Goal: Transaction & Acquisition: Purchase product/service

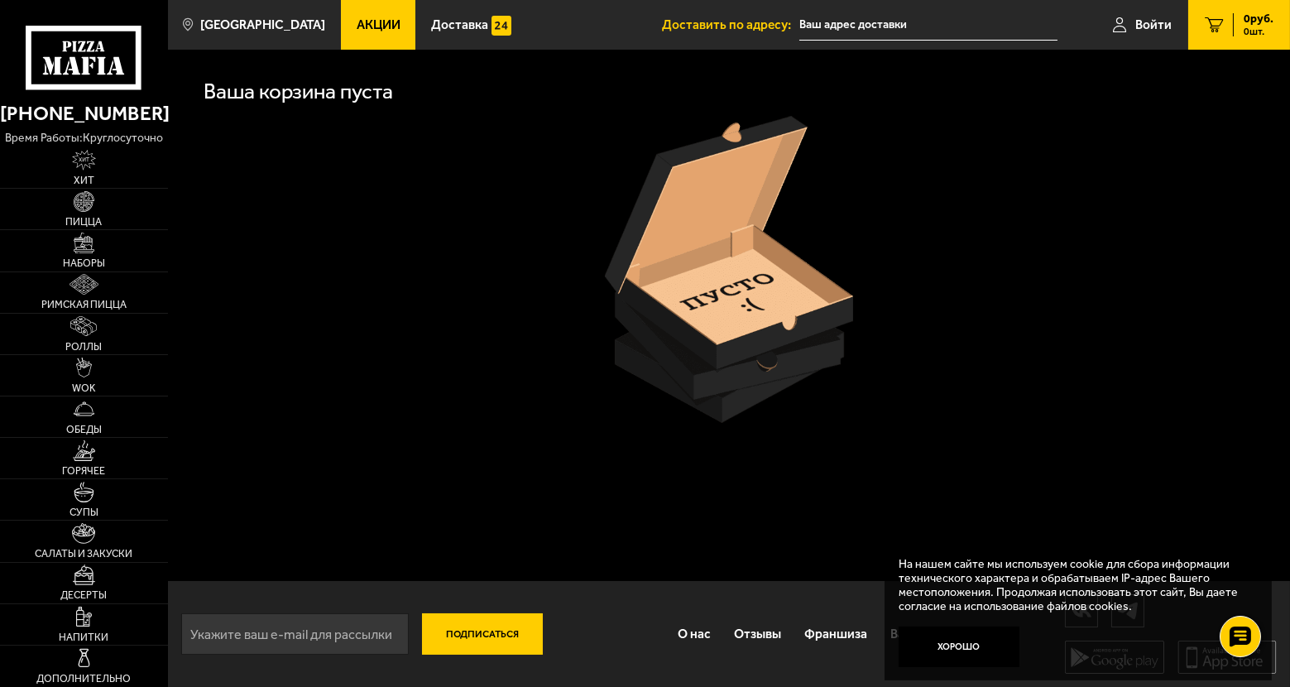
click at [543, 425] on div "Ваша корзина пуста" at bounding box center [729, 243] width 1122 height 387
click at [1132, 22] on link "Войти" at bounding box center [1143, 25] width 92 height 50
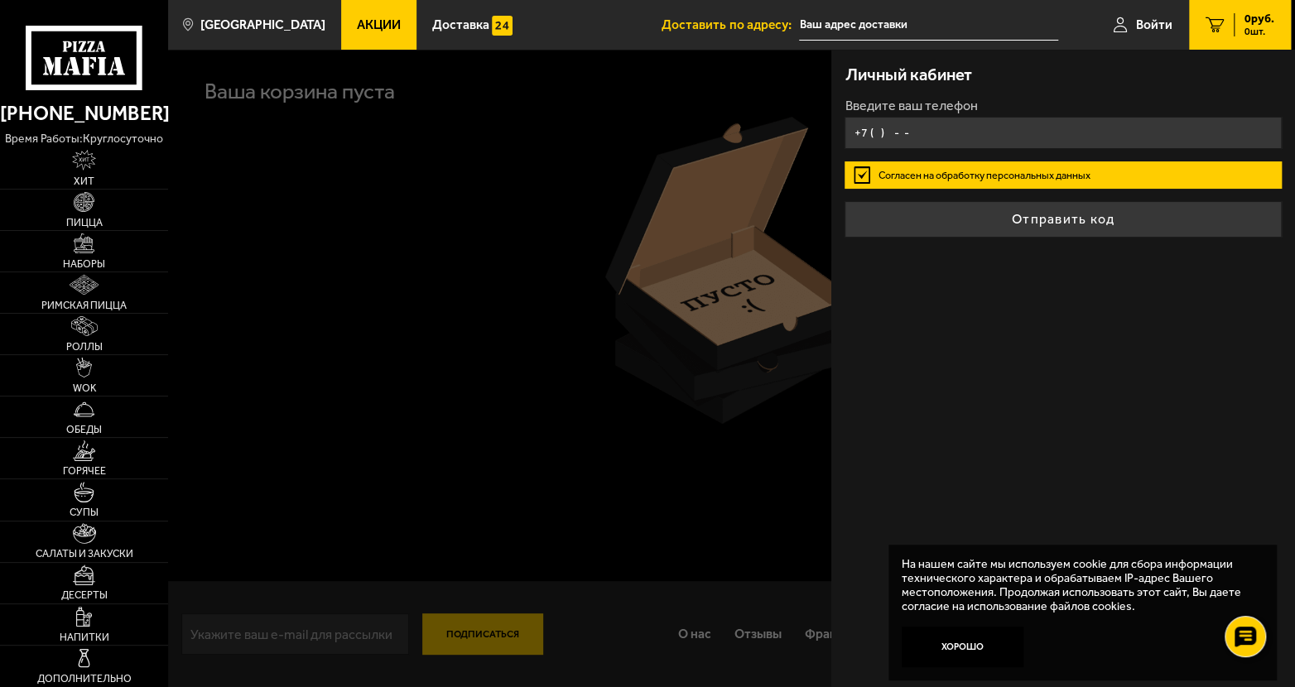
click at [995, 130] on input "+7 ( ) - -" at bounding box center [1062, 133] width 436 height 32
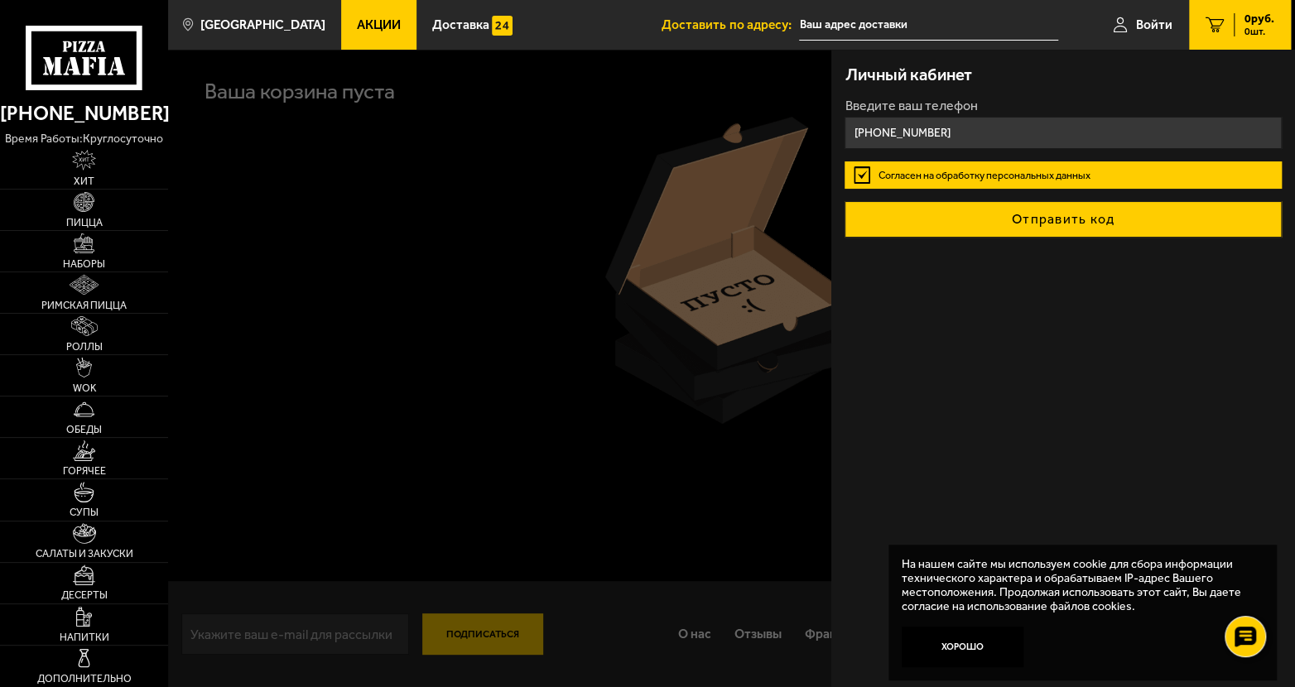
type input "[PHONE_NUMBER]"
click at [1026, 217] on button "Отправить код" at bounding box center [1062, 219] width 436 height 36
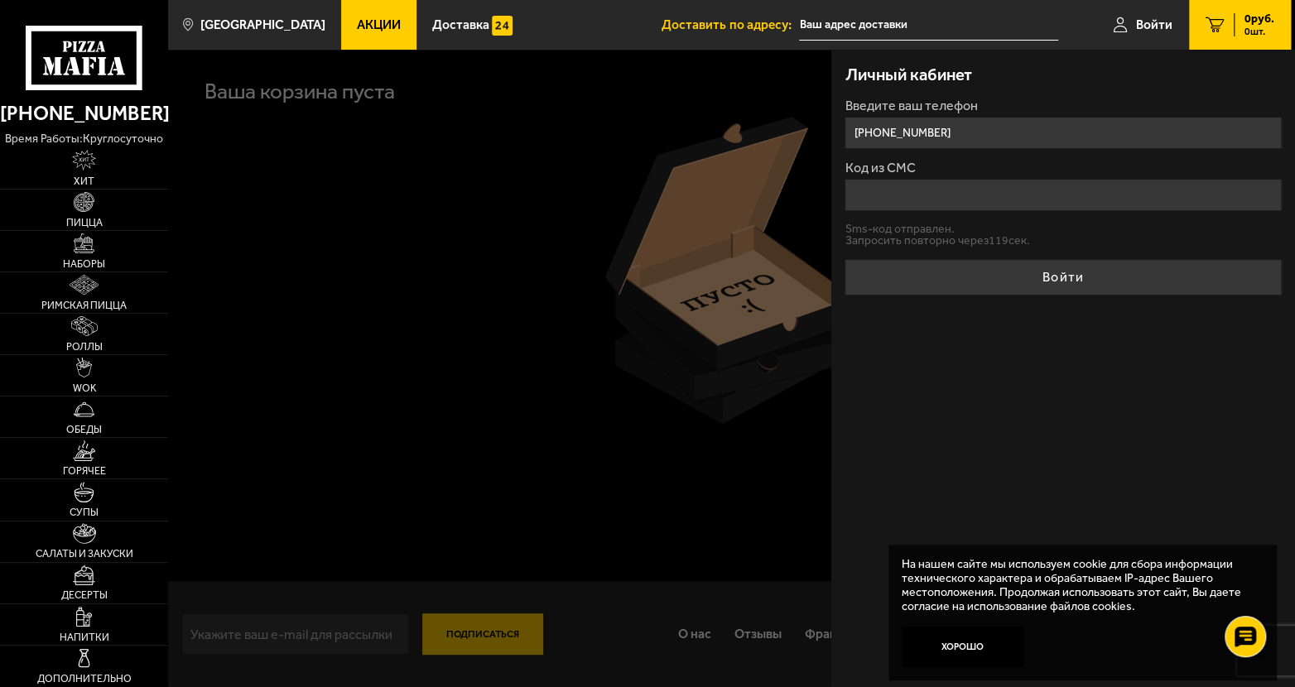
click at [988, 190] on input "Код из СМС" at bounding box center [1062, 195] width 436 height 32
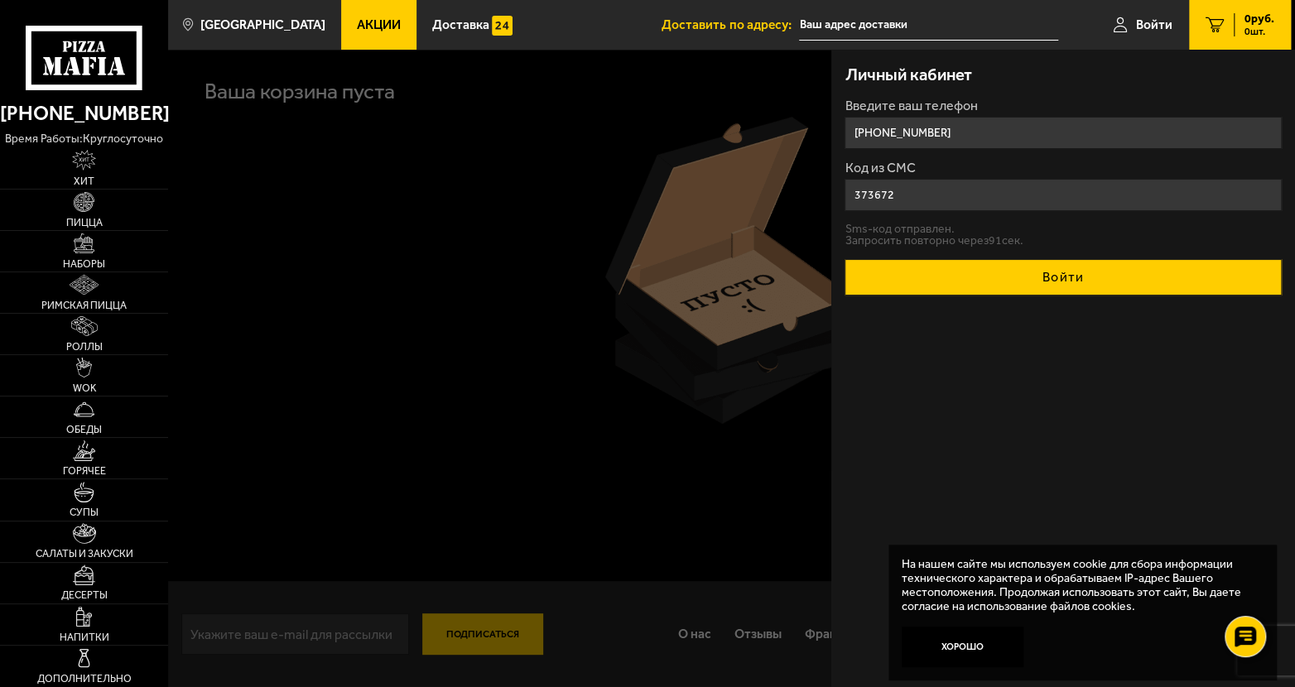
type input "373672"
click at [1057, 271] on button "Войти" at bounding box center [1062, 277] width 436 height 36
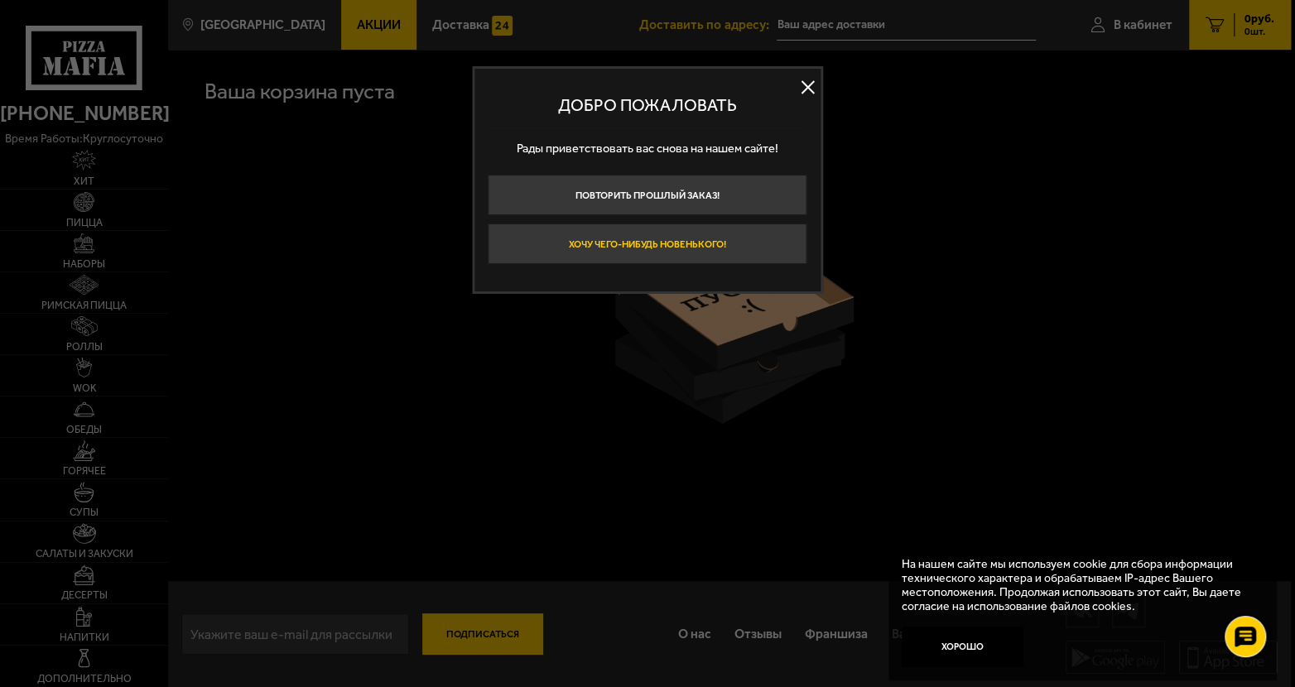
click at [670, 248] on button "Хочу чего-нибудь новенького!" at bounding box center [647, 243] width 319 height 41
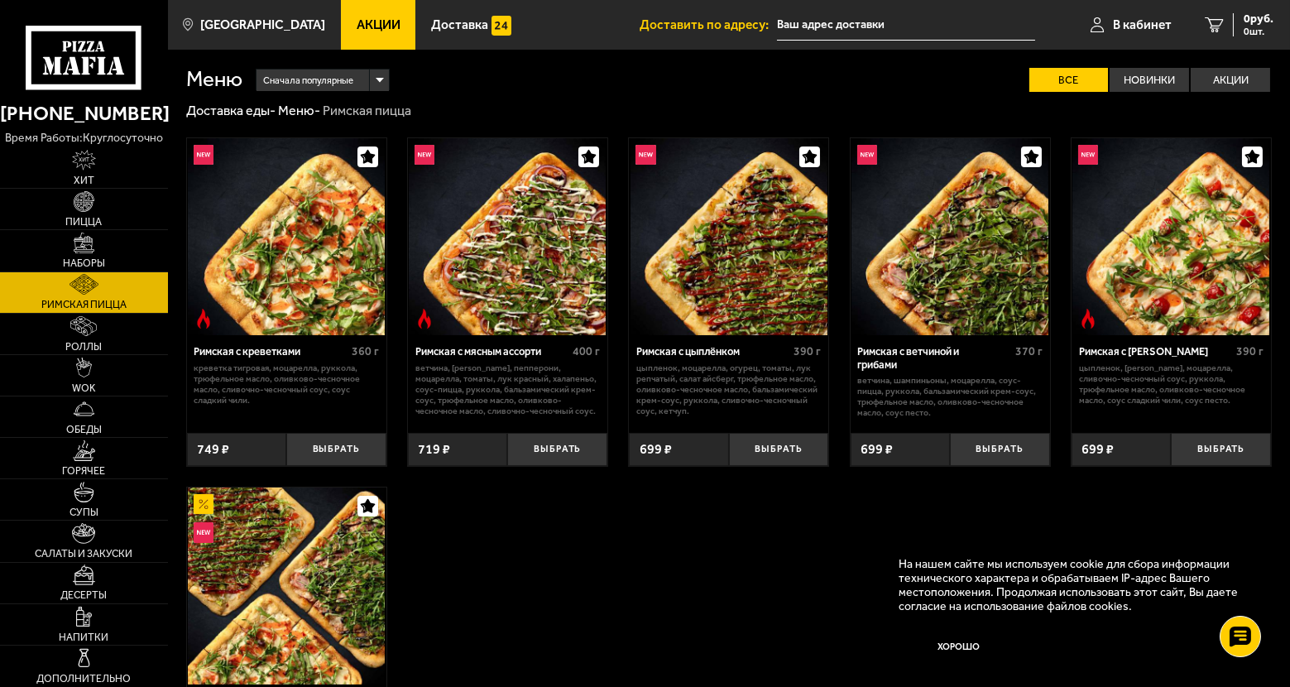
click at [379, 82] on div "Сначала популярные" at bounding box center [323, 81] width 132 height 22
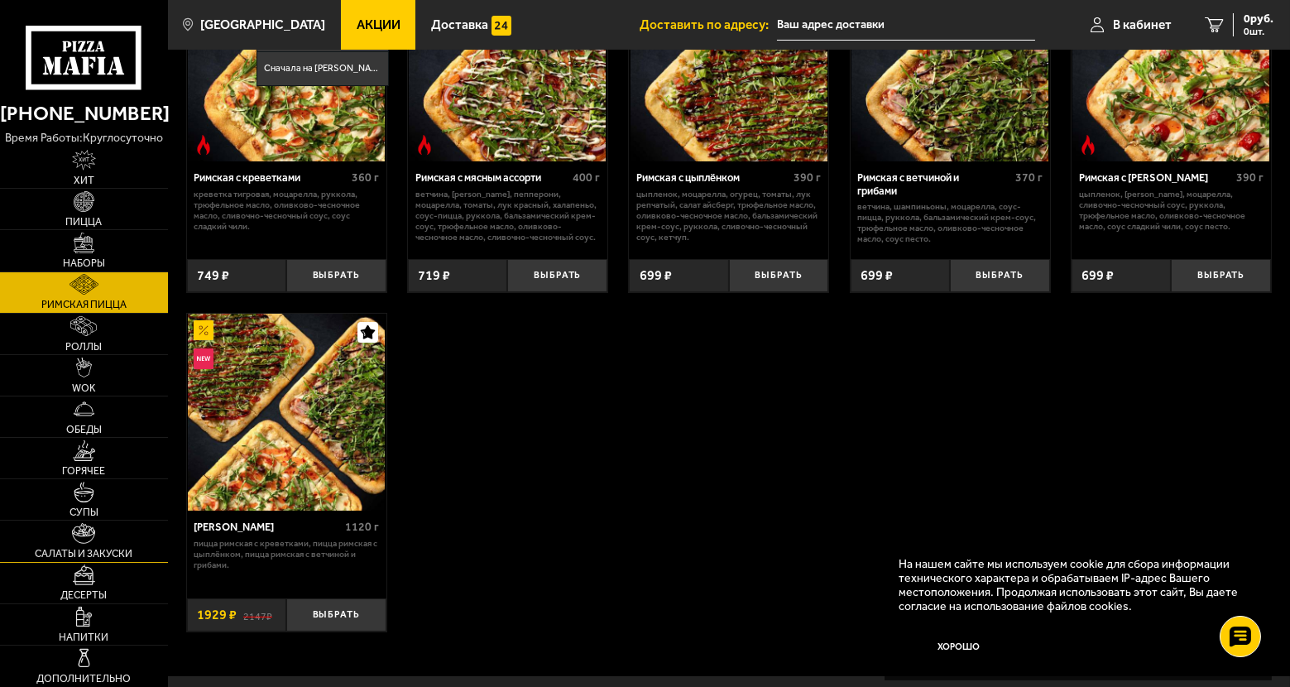
scroll to position [46, 0]
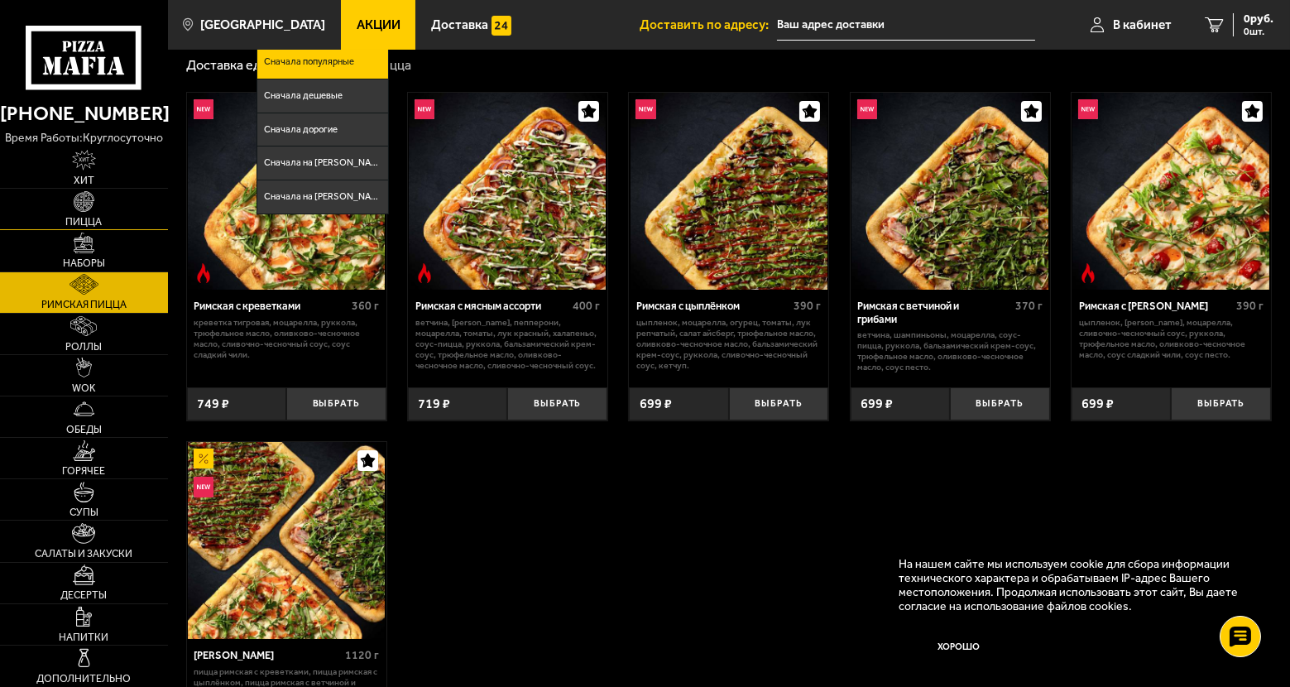
click at [89, 220] on span "Пицца" at bounding box center [83, 222] width 36 height 10
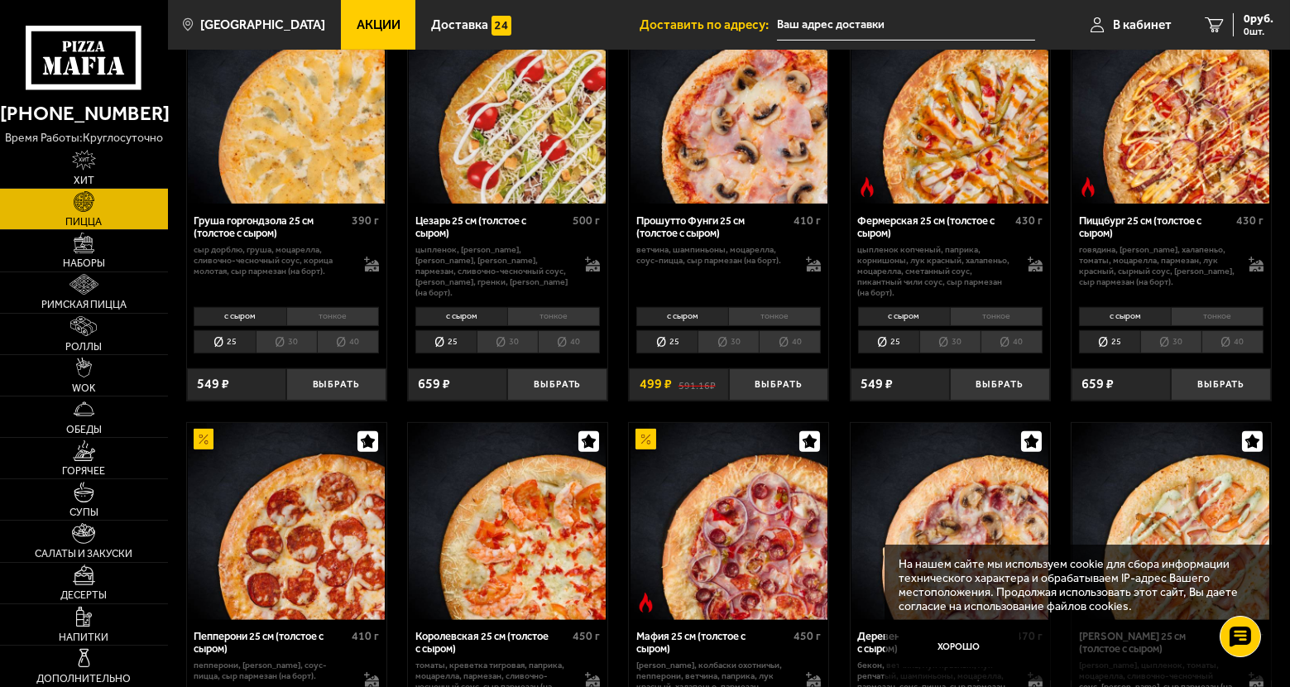
scroll to position [1204, 0]
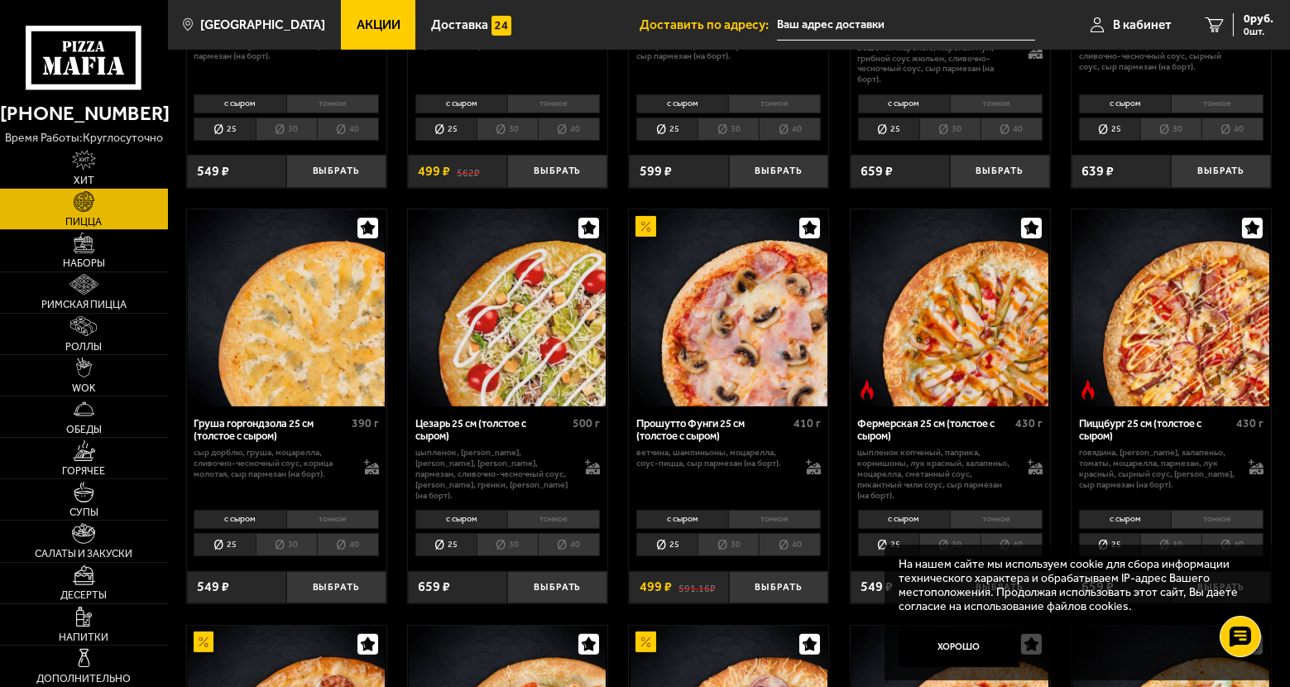
click at [348, 130] on li "40" at bounding box center [348, 129] width 62 height 23
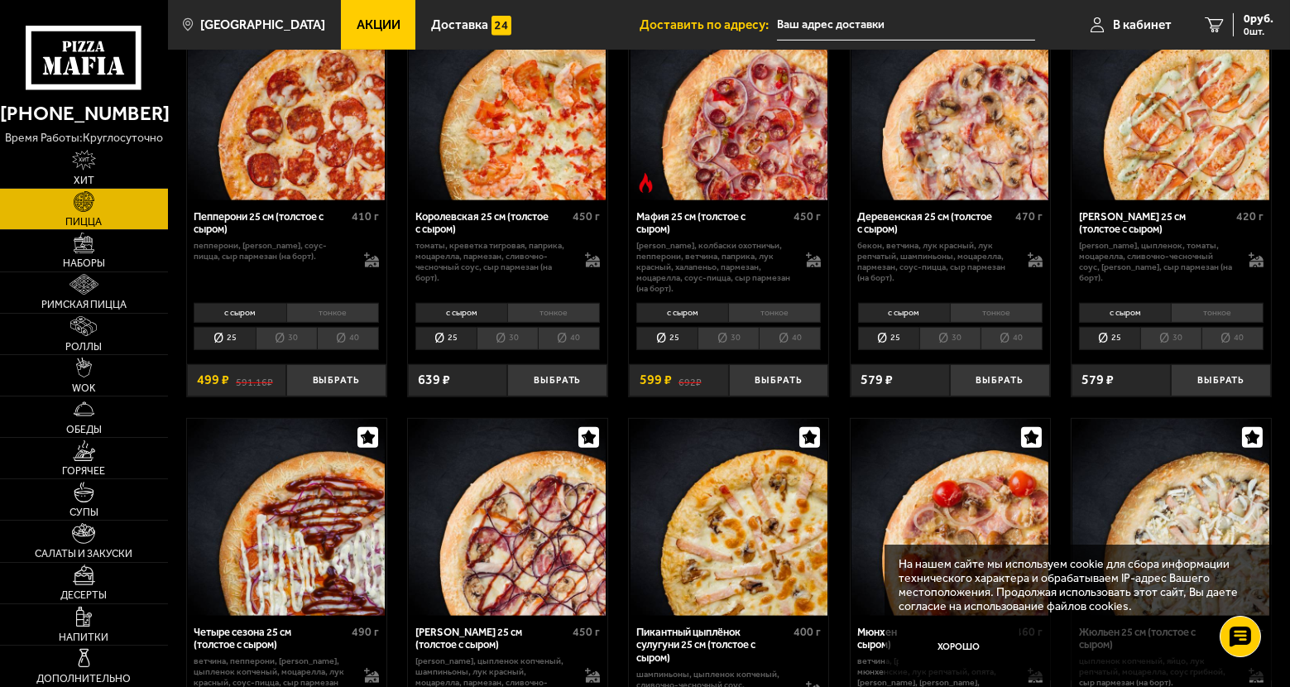
scroll to position [1956, 0]
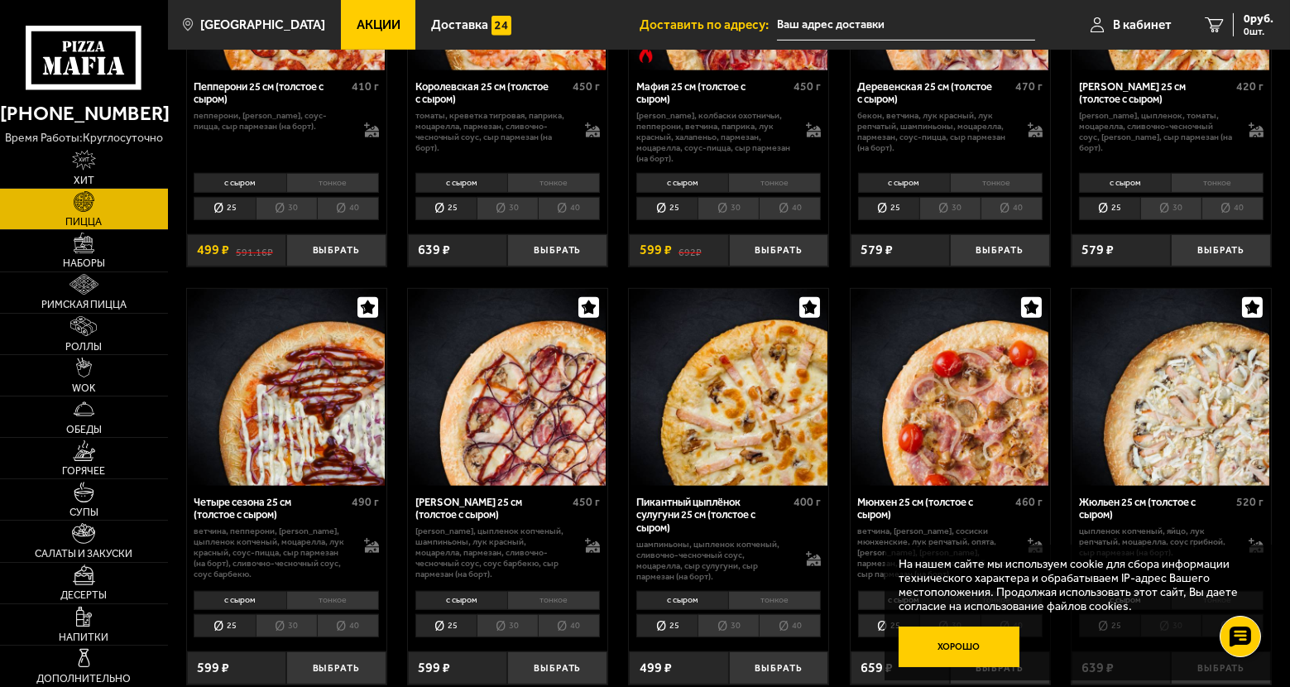
click at [954, 644] on button "Хорошо" at bounding box center [959, 647] width 121 height 41
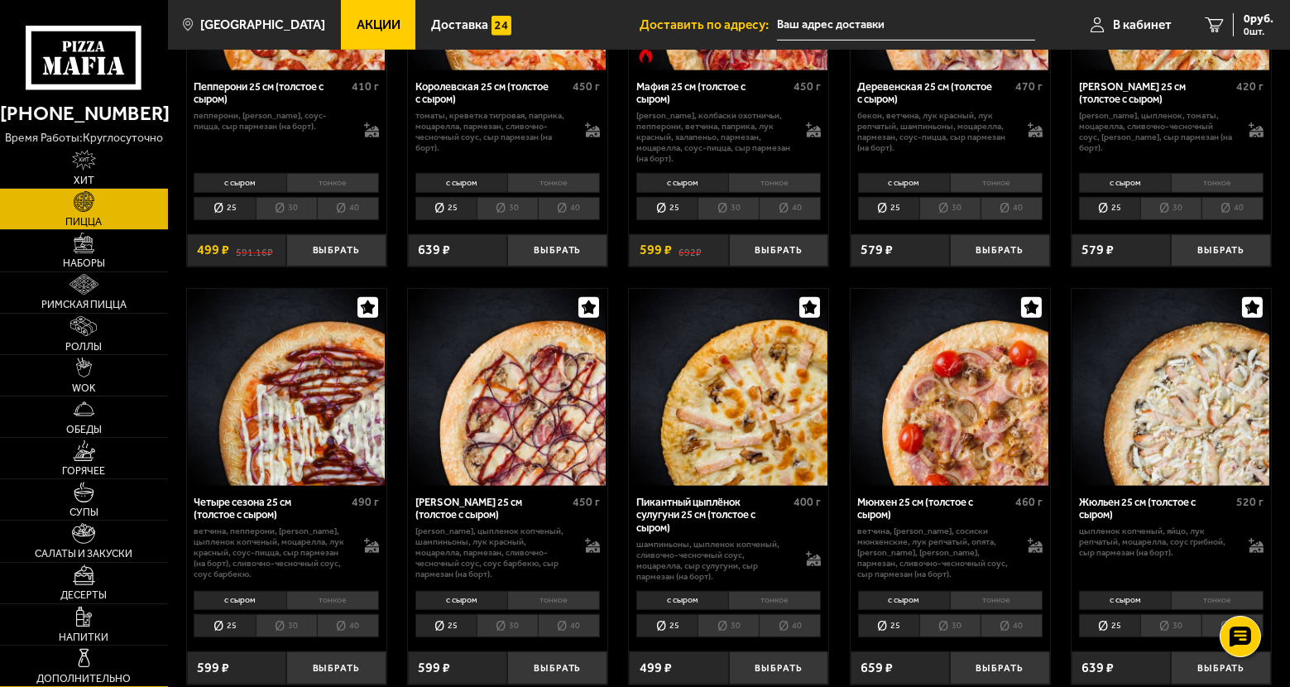
click at [74, 660] on img at bounding box center [84, 658] width 21 height 21
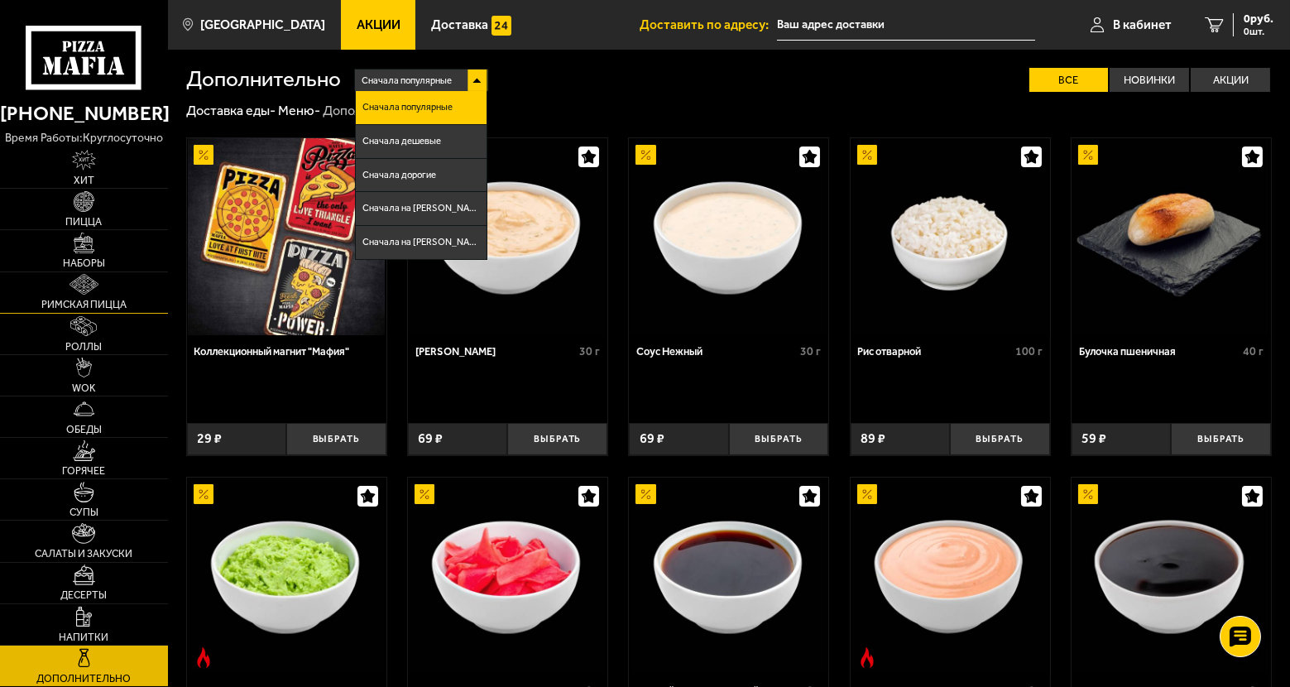
click at [85, 284] on img at bounding box center [84, 284] width 29 height 21
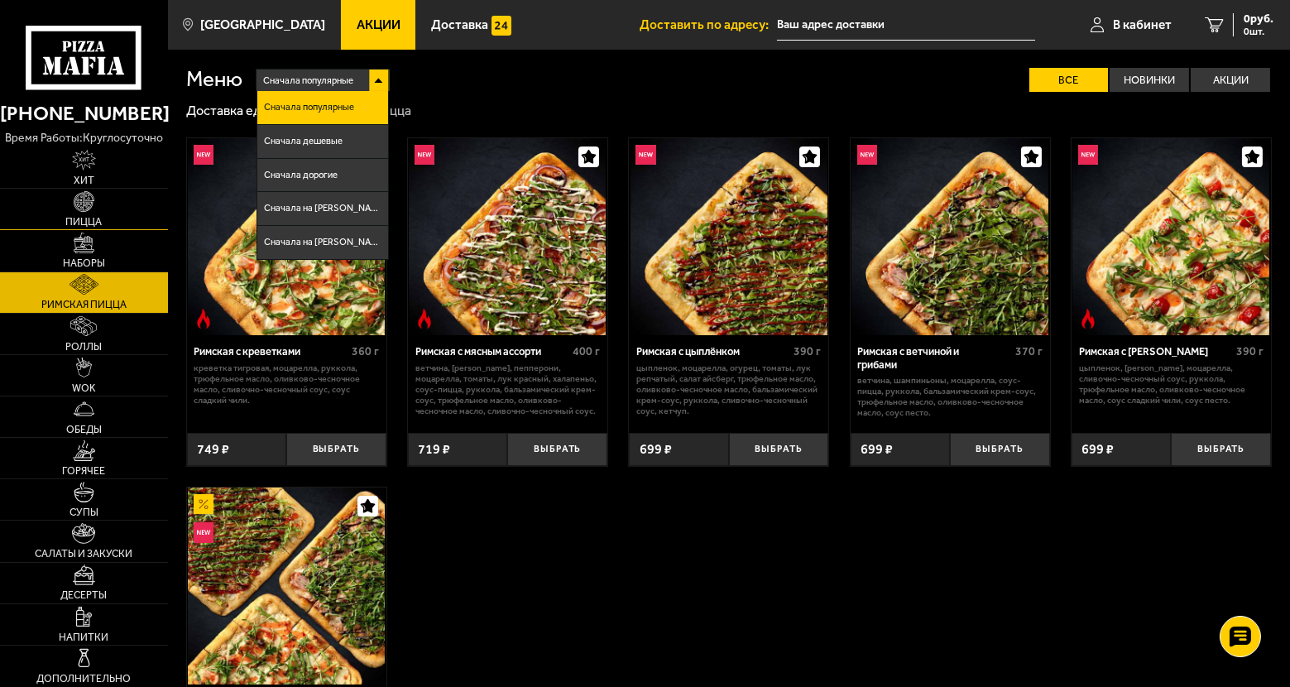
click at [94, 205] on link "Пицца" at bounding box center [84, 209] width 168 height 41
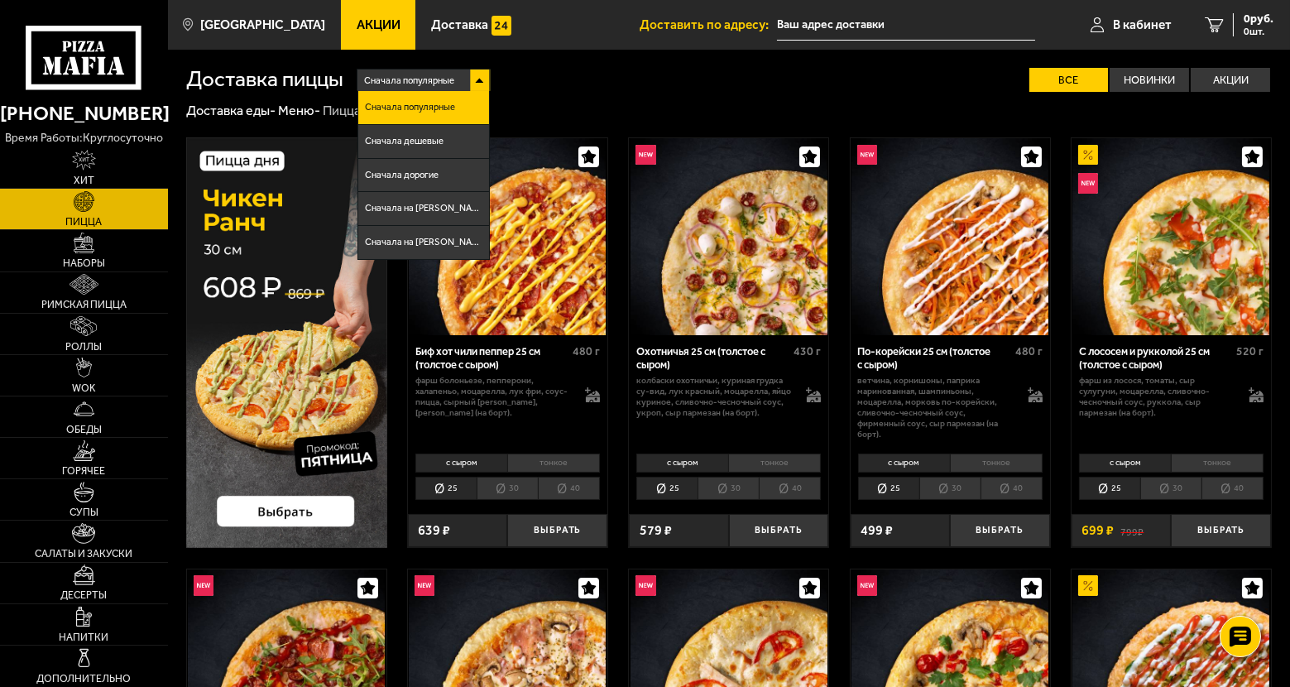
click at [795, 483] on li "40" at bounding box center [790, 488] width 62 height 23
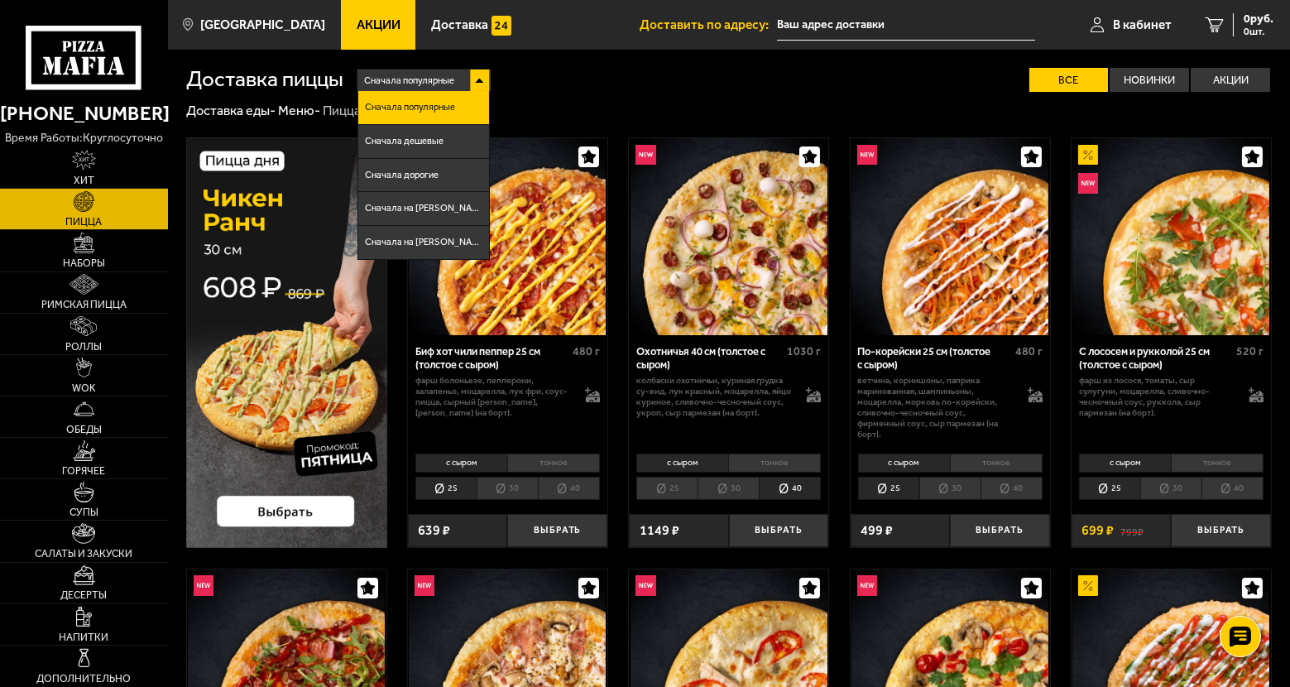
click at [733, 491] on li "30" at bounding box center [728, 488] width 61 height 23
click at [1019, 487] on li "40" at bounding box center [1012, 488] width 62 height 23
